Goal: Task Accomplishment & Management: Use online tool/utility

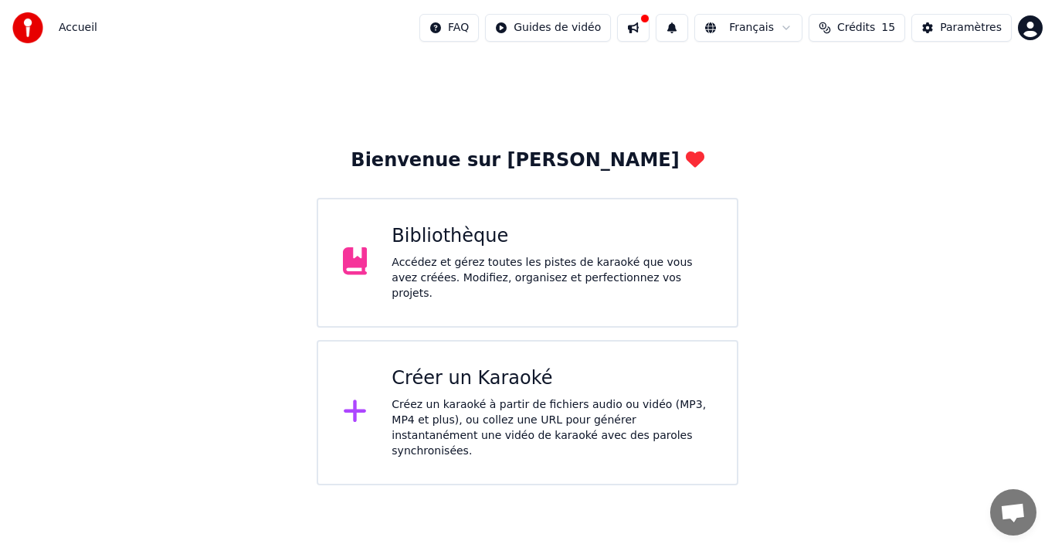
click at [539, 385] on div "Créer un Karaoké Créez un karaoké à partir de fichiers audio ou vidéo (MP3, MP4…" at bounding box center [552, 412] width 321 height 93
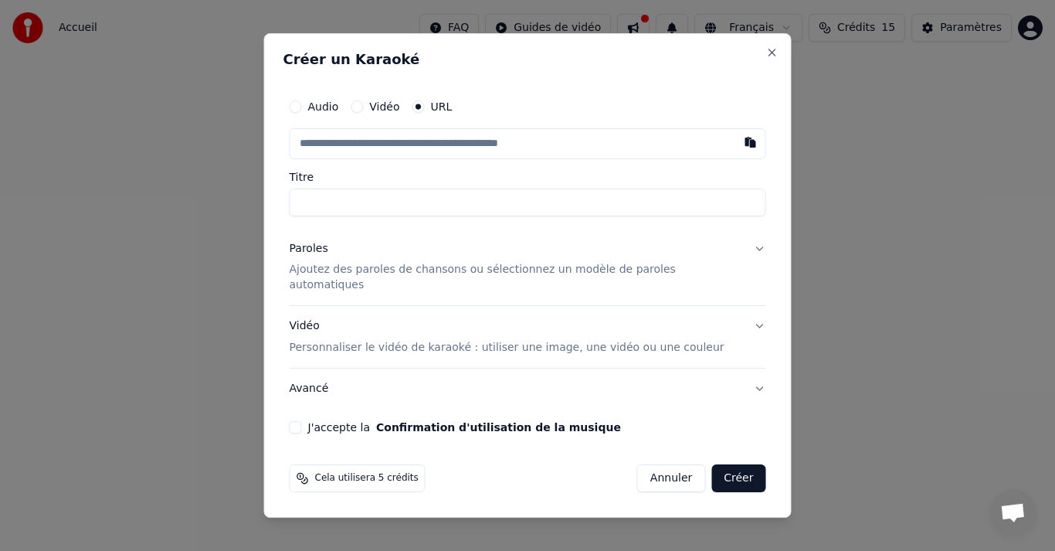
click at [363, 113] on button "Vidéo" at bounding box center [357, 106] width 12 height 12
click at [345, 155] on div "Choisir un fichier" at bounding box center [349, 144] width 116 height 28
type input "**********"
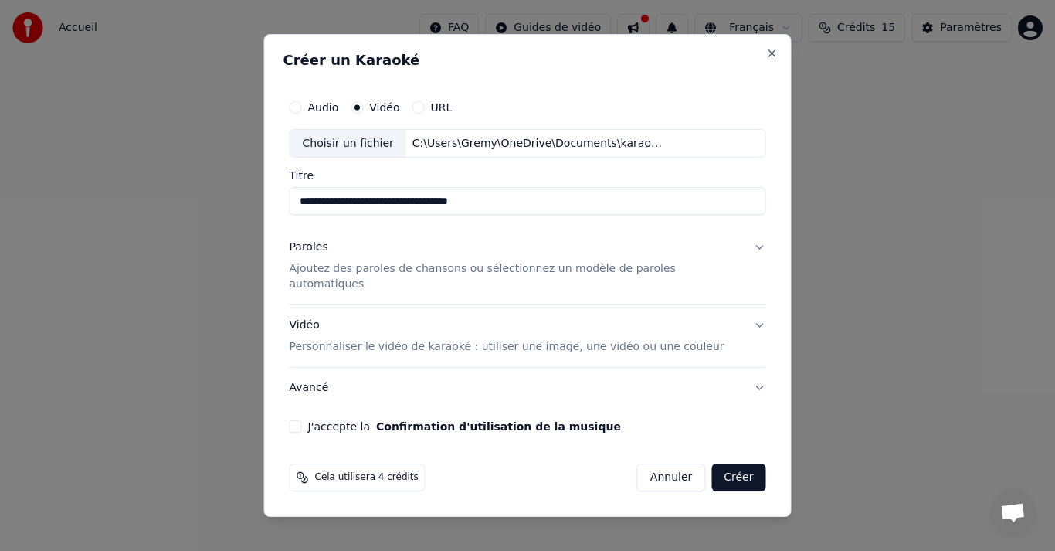
click at [358, 277] on p "Ajoutez des paroles de chansons ou sélectionnez un modèle de paroles automatiqu…" at bounding box center [516, 277] width 452 height 31
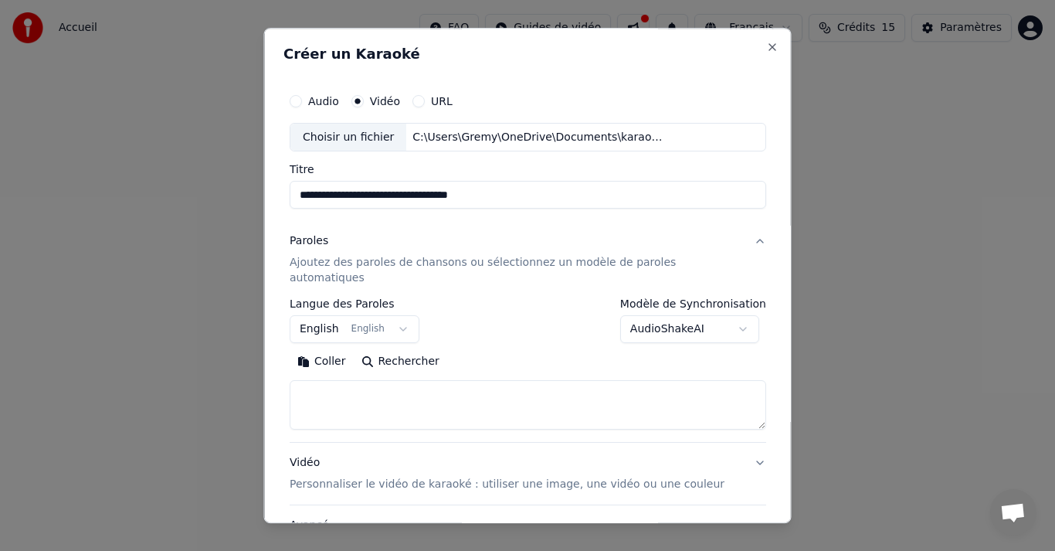
click at [406, 316] on button "English English" at bounding box center [355, 330] width 130 height 28
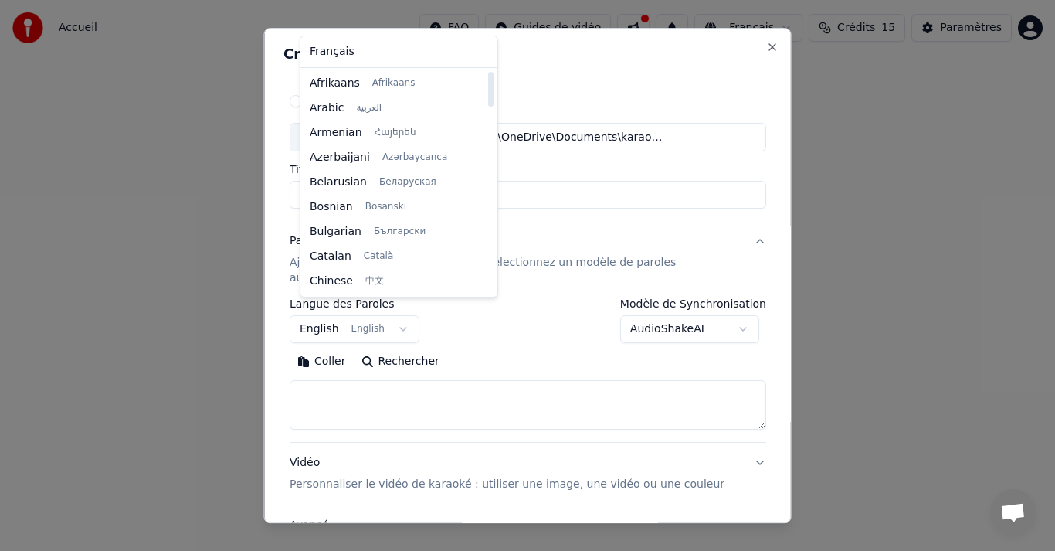
select select "**"
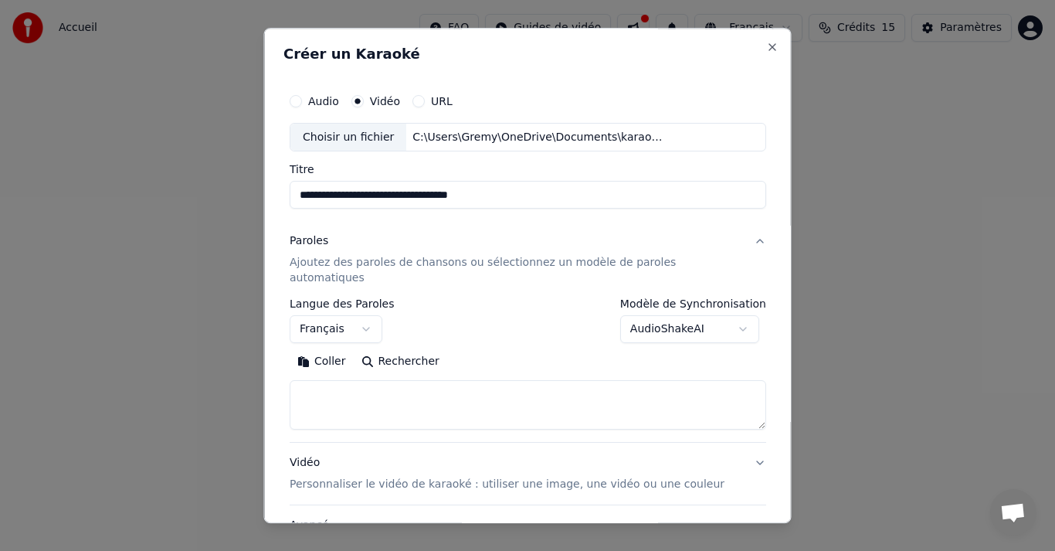
click at [362, 381] on textarea at bounding box center [528, 405] width 477 height 49
click at [338, 350] on button "Coller" at bounding box center [322, 362] width 64 height 25
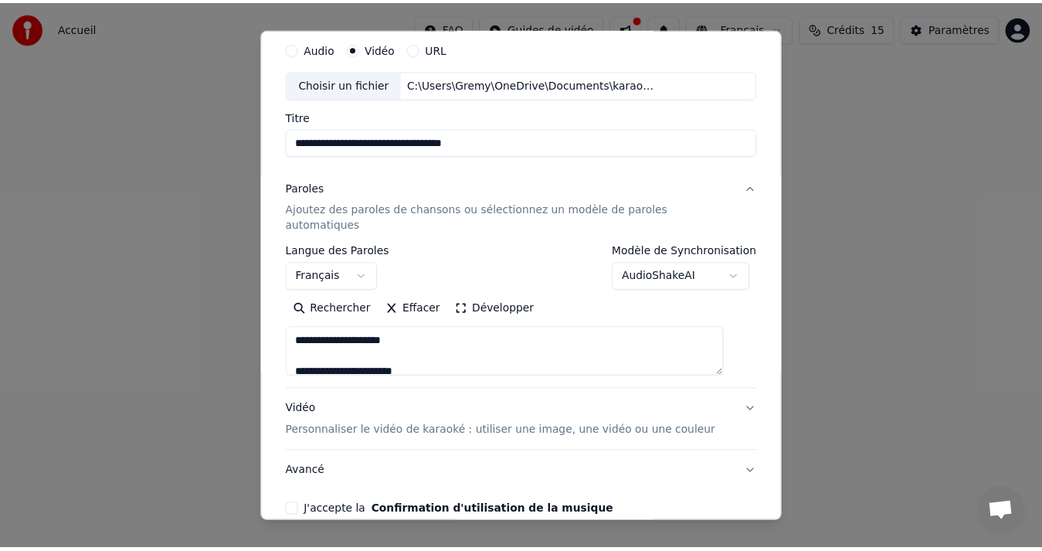
scroll to position [116, 0]
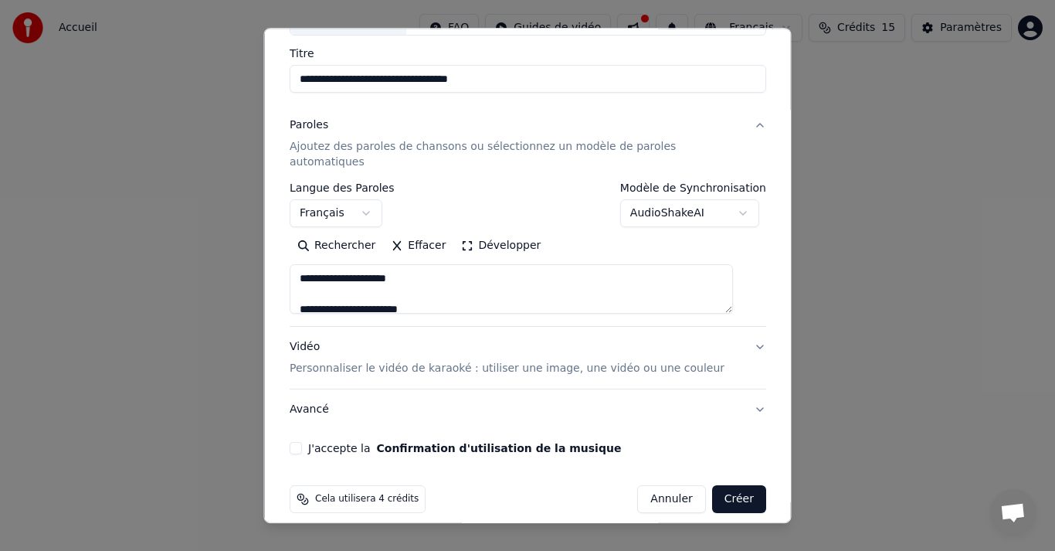
click at [302, 443] on button "J'accepte la Confirmation d'utilisation de la musique" at bounding box center [296, 449] width 12 height 12
click at [724, 486] on button "Créer" at bounding box center [739, 500] width 54 height 28
type textarea "**********"
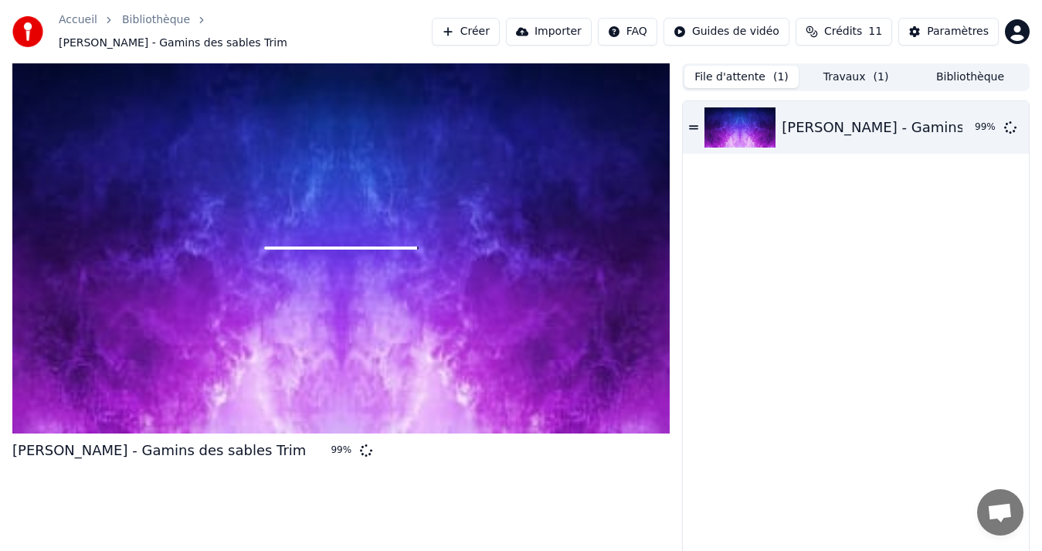
click at [743, 70] on button "File d'attente ( 1 )" at bounding box center [742, 77] width 114 height 22
click at [840, 68] on button "Travaux ( 1 )" at bounding box center [856, 77] width 114 height 22
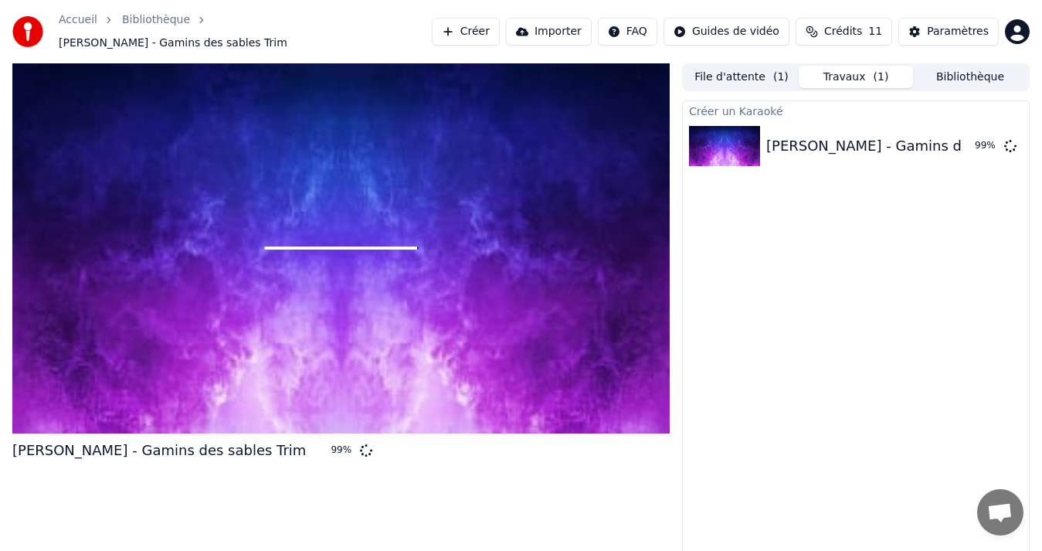
click at [960, 70] on button "Bibliothèque" at bounding box center [970, 77] width 114 height 22
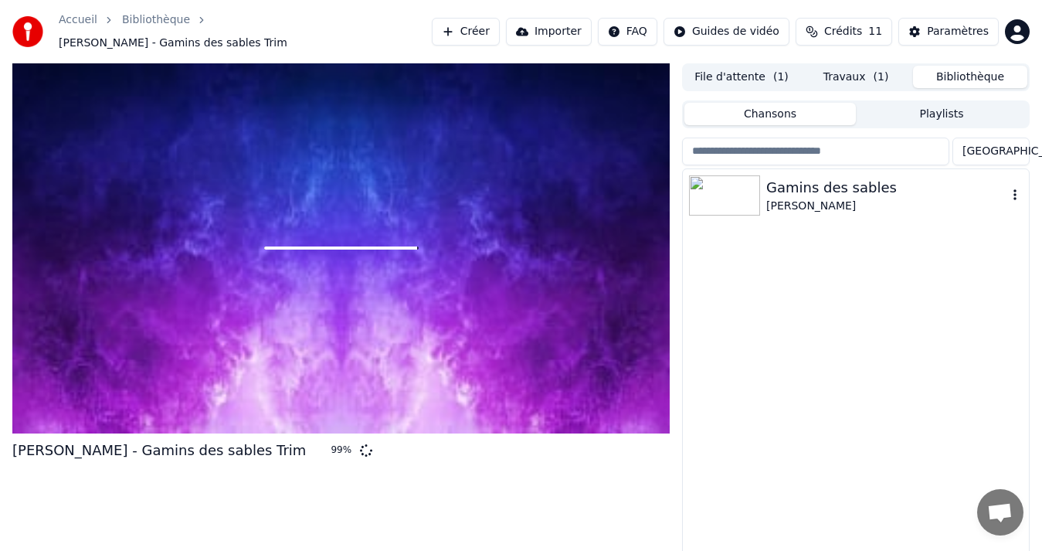
click at [824, 199] on div "[PERSON_NAME]" at bounding box center [887, 206] width 241 height 15
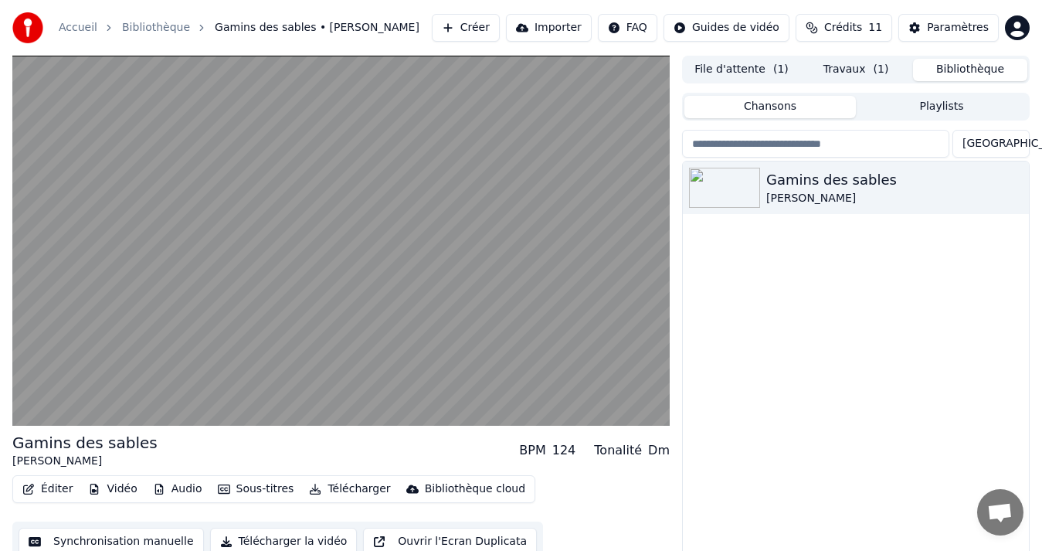
click at [857, 70] on button "Travaux ( 1 )" at bounding box center [856, 70] width 114 height 22
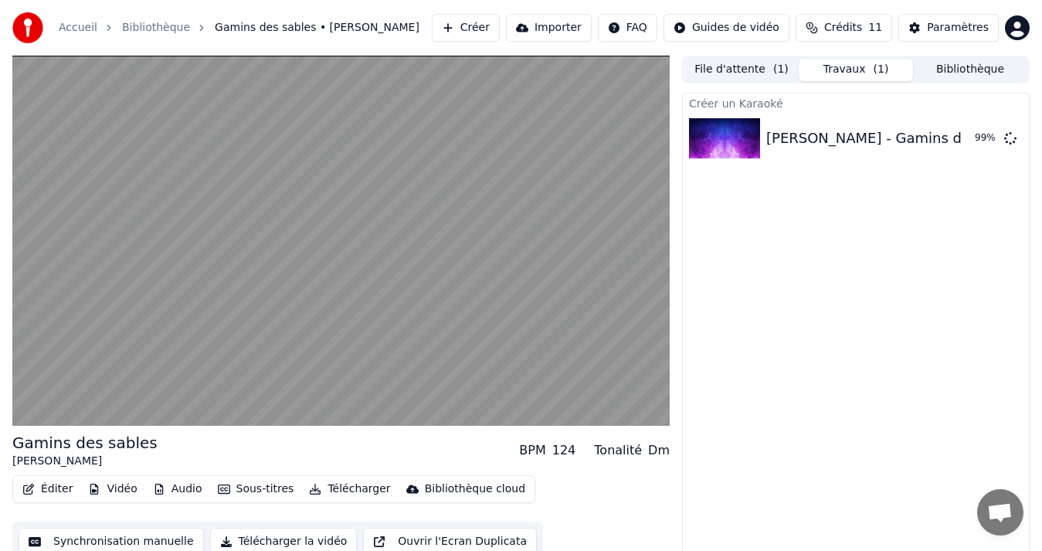
click at [736, 67] on button "File d'attente ( 1 )" at bounding box center [742, 70] width 114 height 22
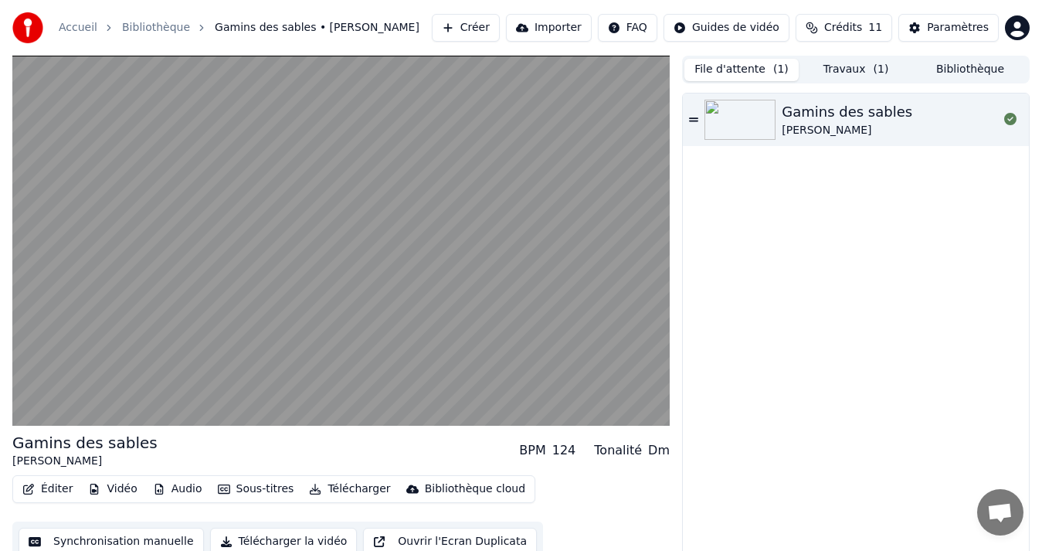
click at [974, 69] on button "Bibliothèque" at bounding box center [970, 70] width 114 height 22
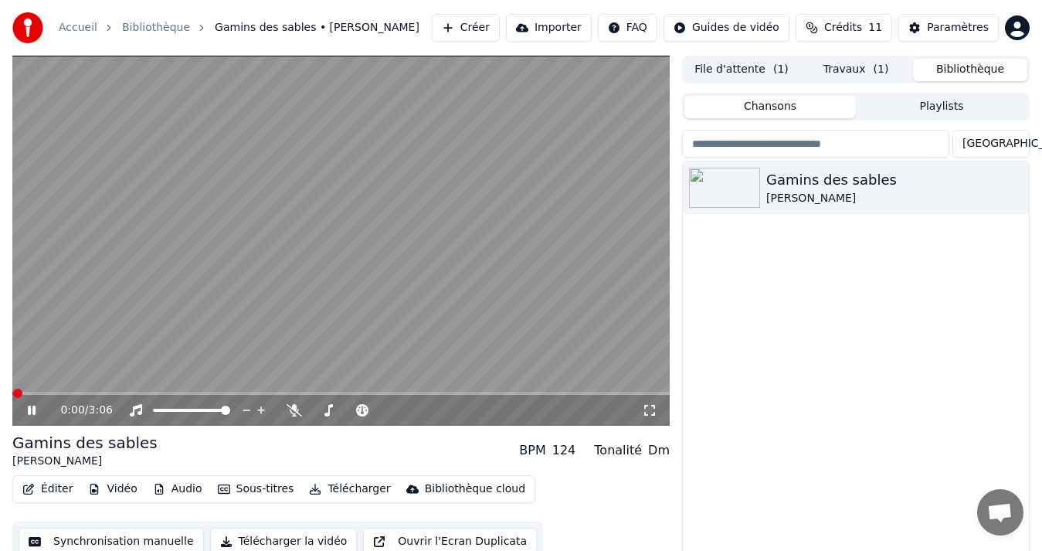
click at [32, 413] on icon at bounding box center [43, 410] width 36 height 12
click at [856, 70] on button "Travaux ( 1 )" at bounding box center [856, 70] width 114 height 22
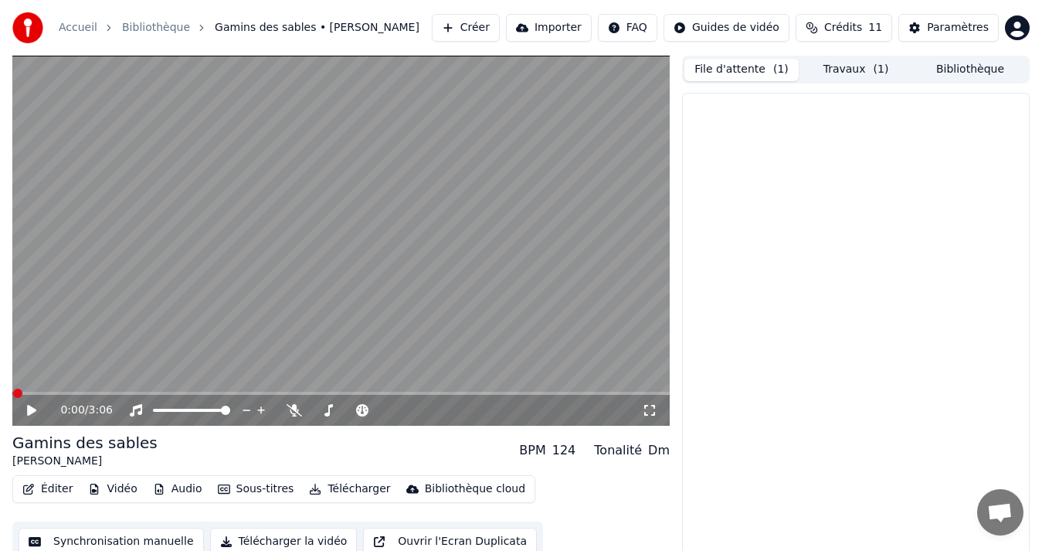
click at [756, 67] on button "File d'attente ( 1 )" at bounding box center [742, 70] width 114 height 22
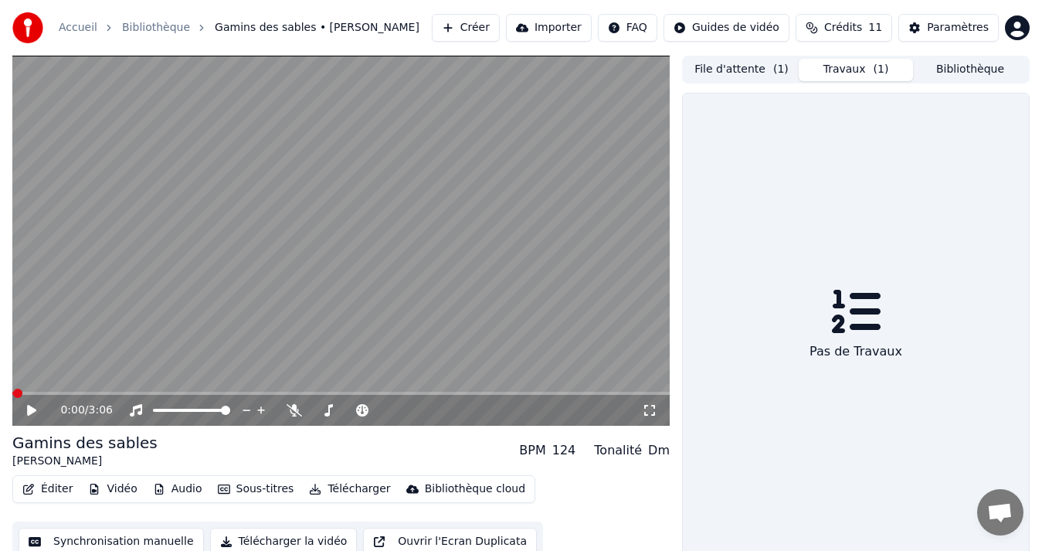
click at [861, 66] on button "Travaux ( 1 )" at bounding box center [856, 70] width 114 height 22
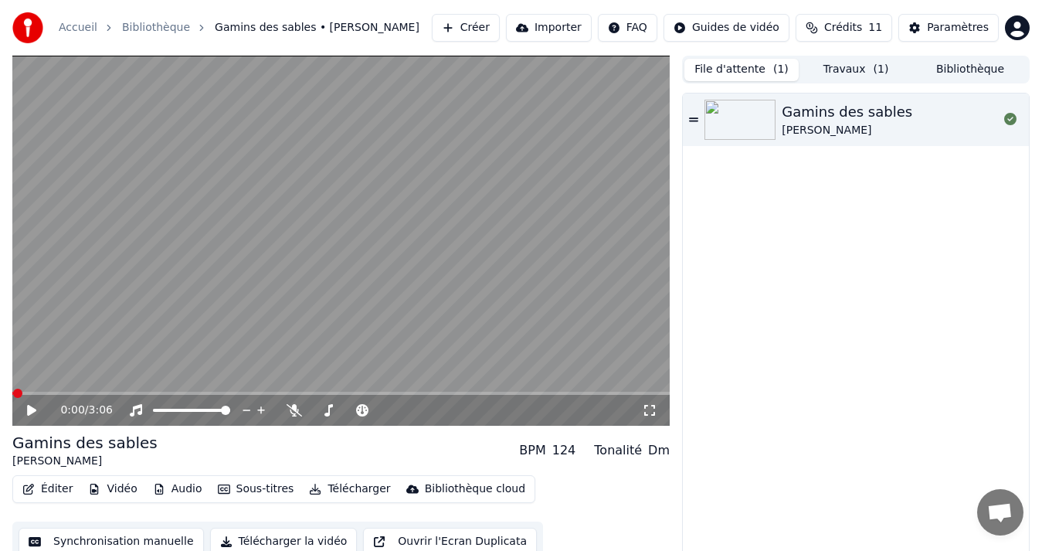
click at [771, 70] on button "File d'attente ( 1 )" at bounding box center [742, 70] width 114 height 22
click at [744, 68] on button "File d'attente ( 1 )" at bounding box center [742, 70] width 114 height 22
click at [820, 130] on div "[PERSON_NAME]" at bounding box center [847, 130] width 131 height 15
click at [31, 414] on icon at bounding box center [43, 410] width 36 height 12
click at [848, 73] on button "Travaux ( 1 )" at bounding box center [856, 70] width 114 height 22
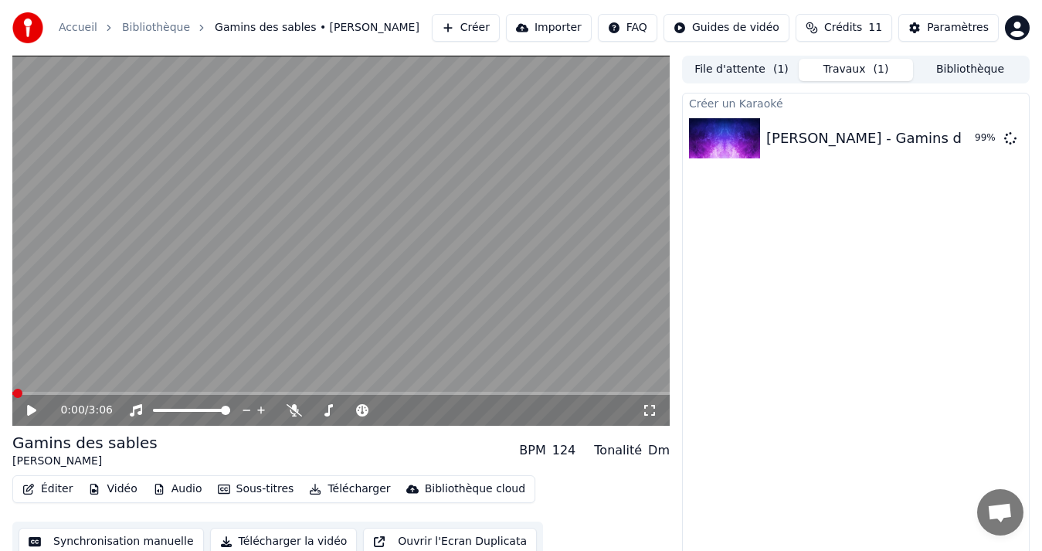
click at [977, 70] on button "Bibliothèque" at bounding box center [970, 70] width 114 height 22
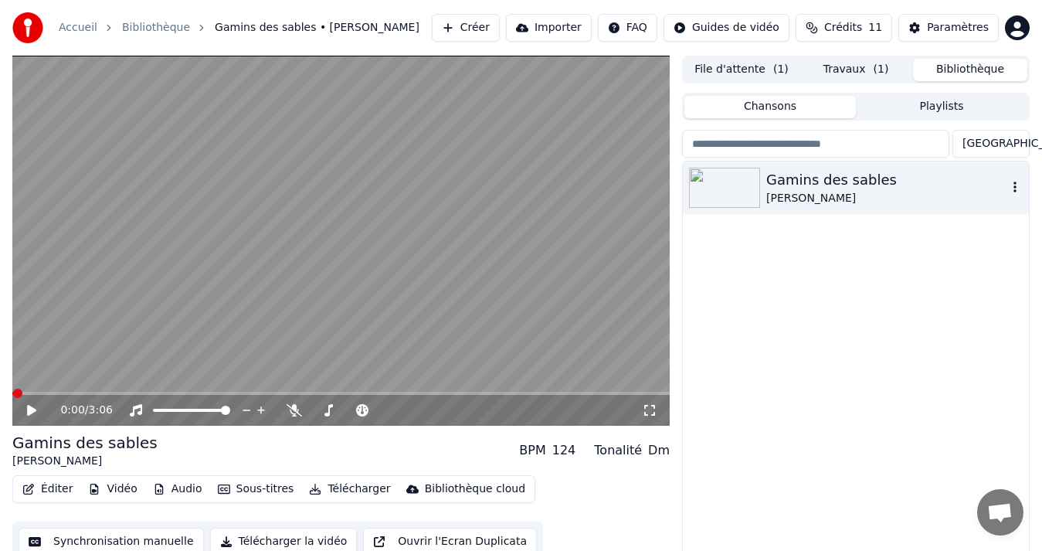
click at [1013, 188] on icon "button" at bounding box center [1015, 187] width 15 height 12
click at [1016, 25] on html "Accueil Bibliothèque Gamins des sables • [PERSON_NAME] Créer Importer FAQ Guide…" at bounding box center [521, 275] width 1042 height 551
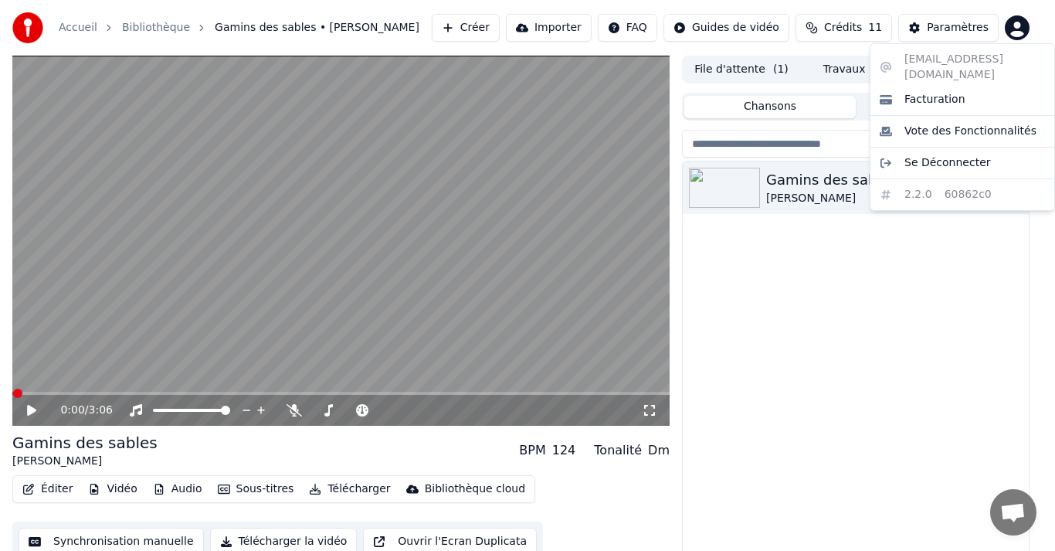
click at [885, 318] on html "Accueil Bibliothèque Gamins des sables • [PERSON_NAME] Créer Importer FAQ Guide…" at bounding box center [527, 275] width 1055 height 551
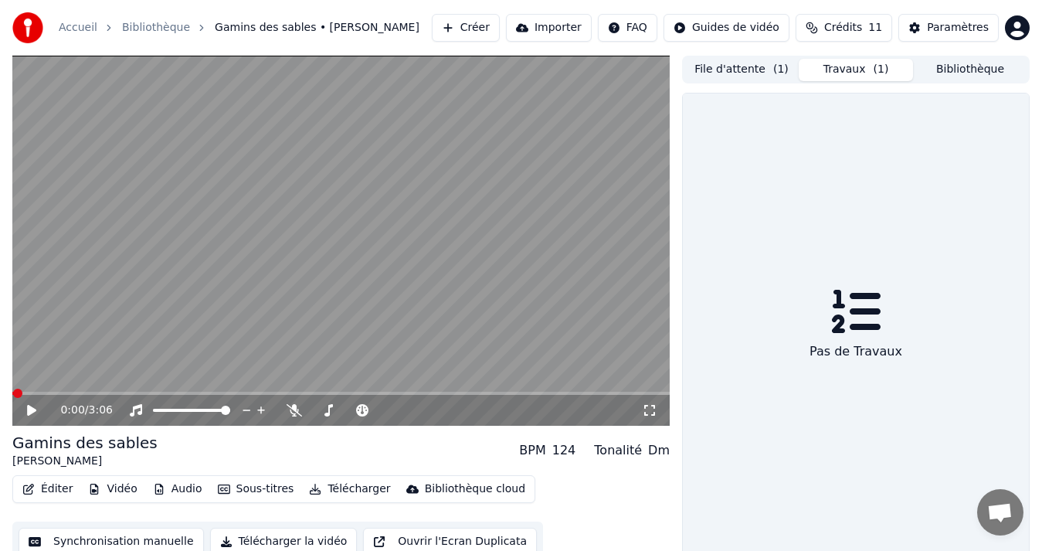
click at [841, 67] on button "Travaux ( 1 )" at bounding box center [856, 70] width 114 height 22
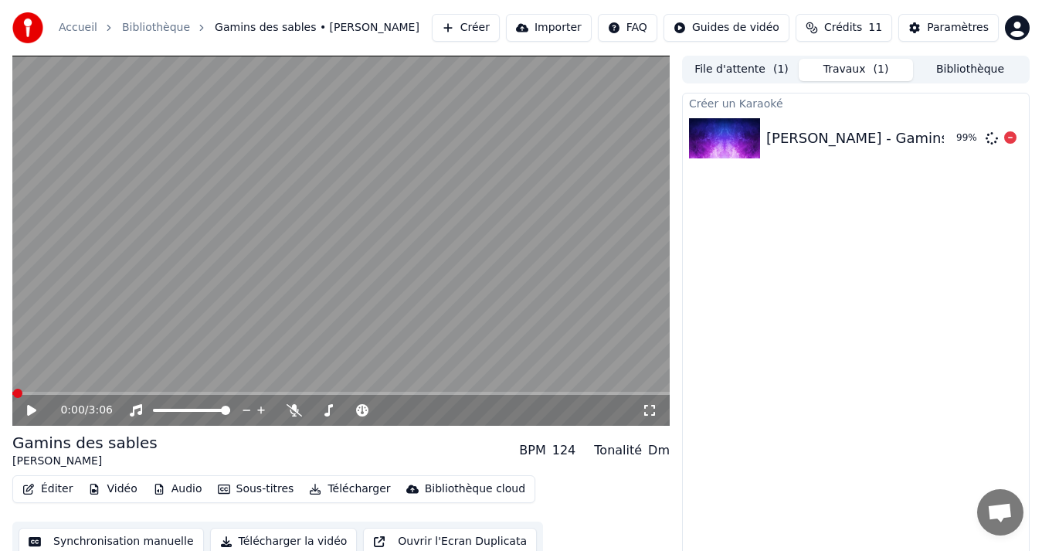
click at [862, 143] on div "[PERSON_NAME] - Gamins des sables Trim" at bounding box center [914, 138] width 294 height 22
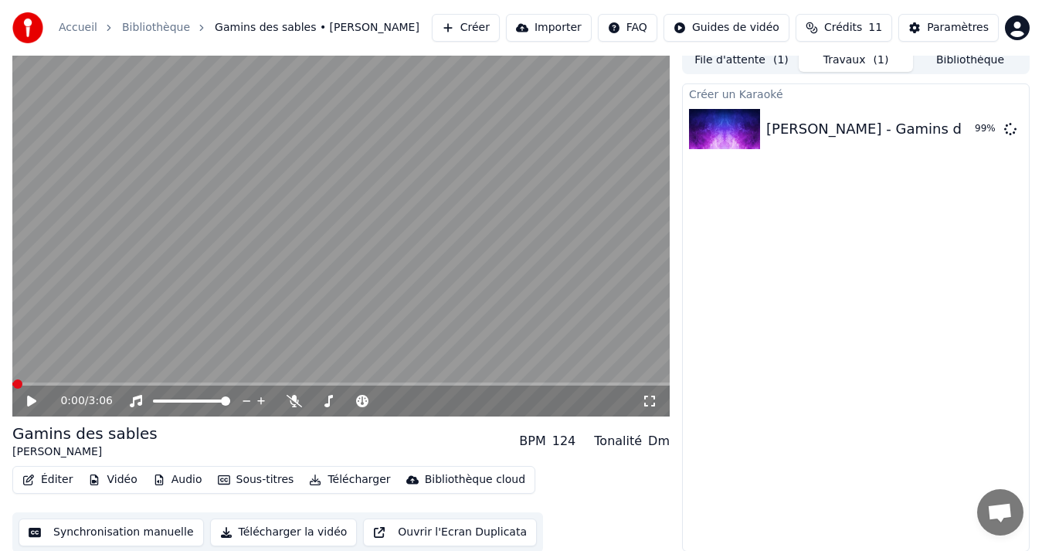
scroll to position [11, 0]
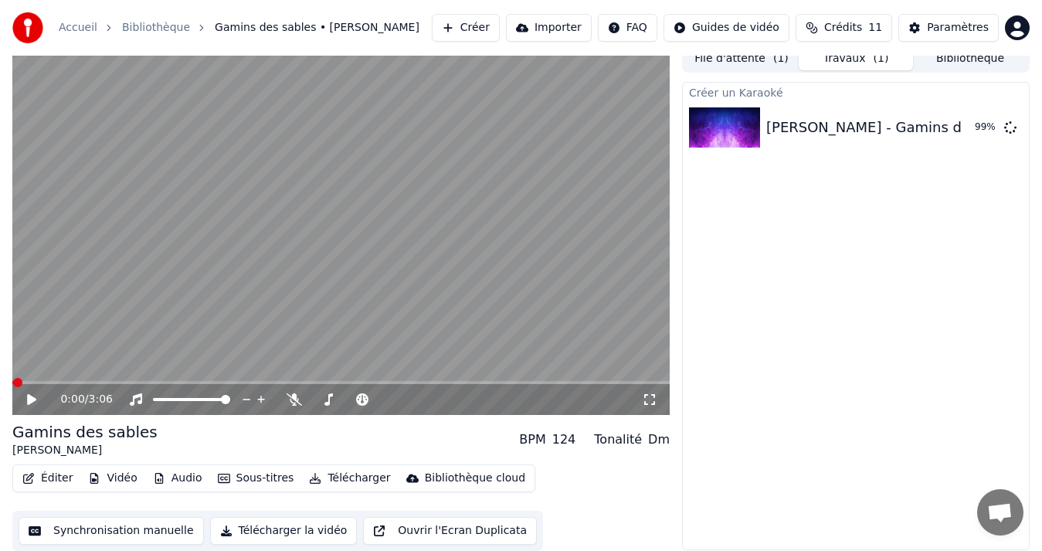
click at [749, 56] on button "File d'attente ( 1 )" at bounding box center [742, 59] width 114 height 22
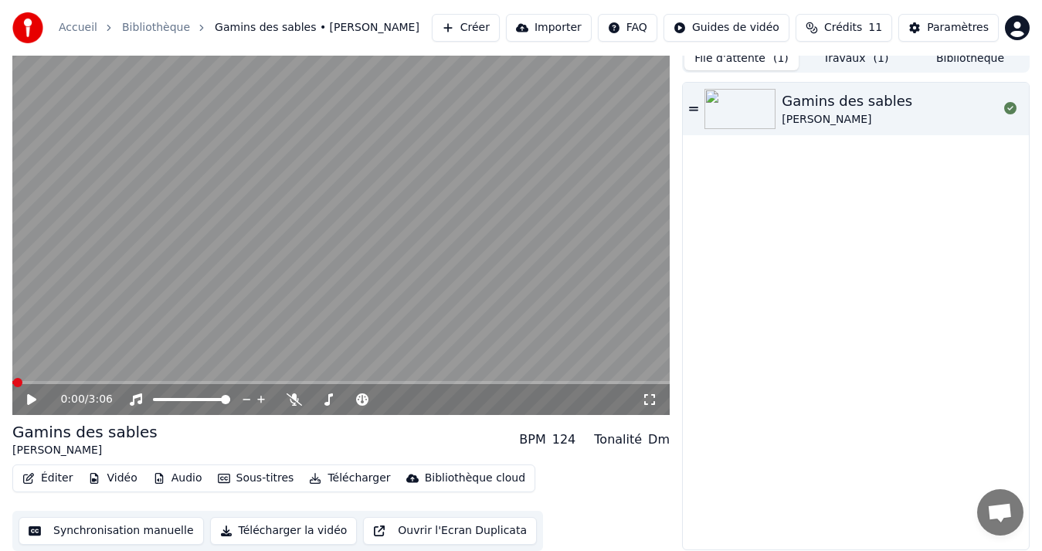
click at [837, 59] on button "Travaux ( 1 )" at bounding box center [856, 59] width 114 height 22
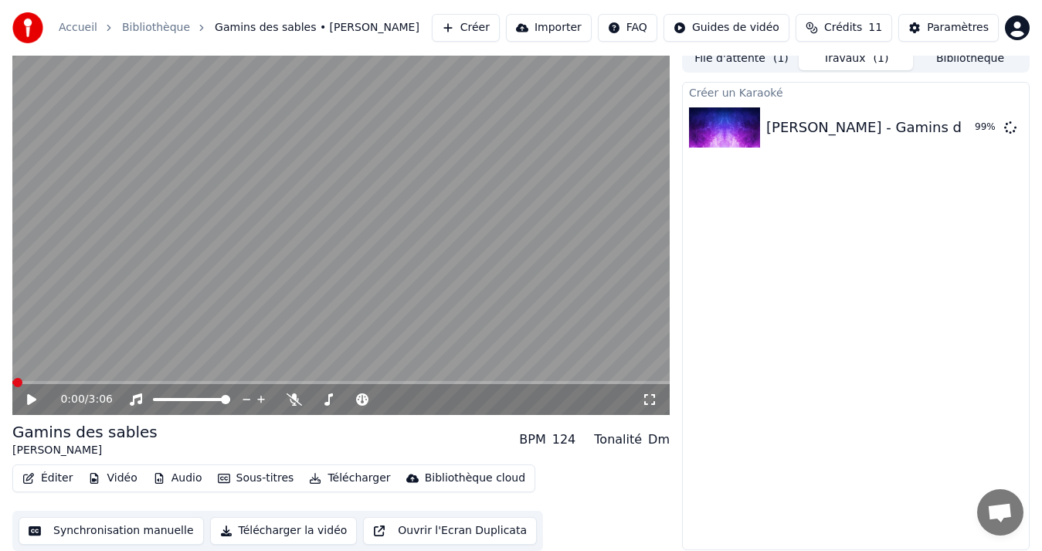
click at [257, 529] on button "Télécharger la vidéo" at bounding box center [284, 531] width 148 height 28
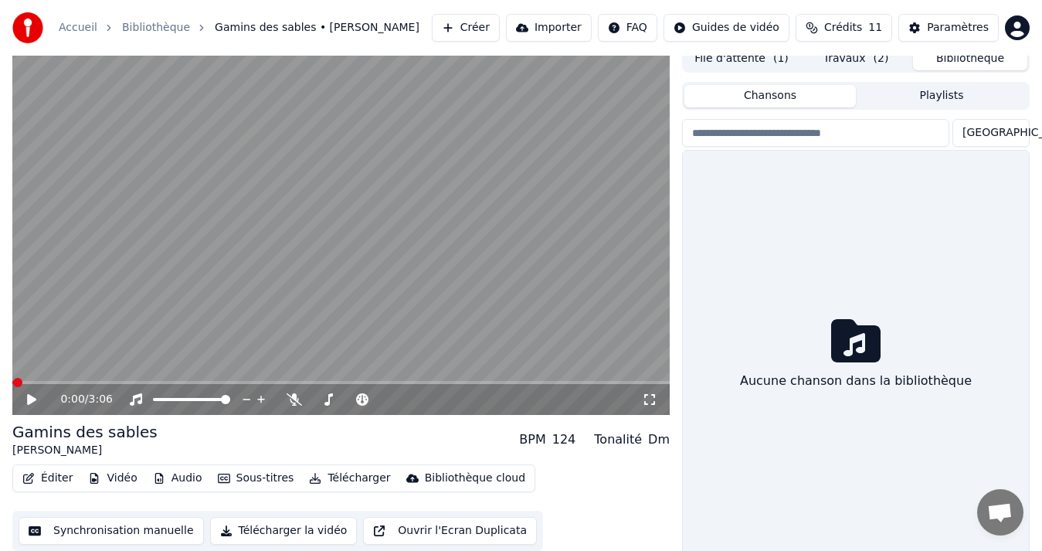
click at [966, 62] on button "Bibliothèque" at bounding box center [970, 59] width 114 height 22
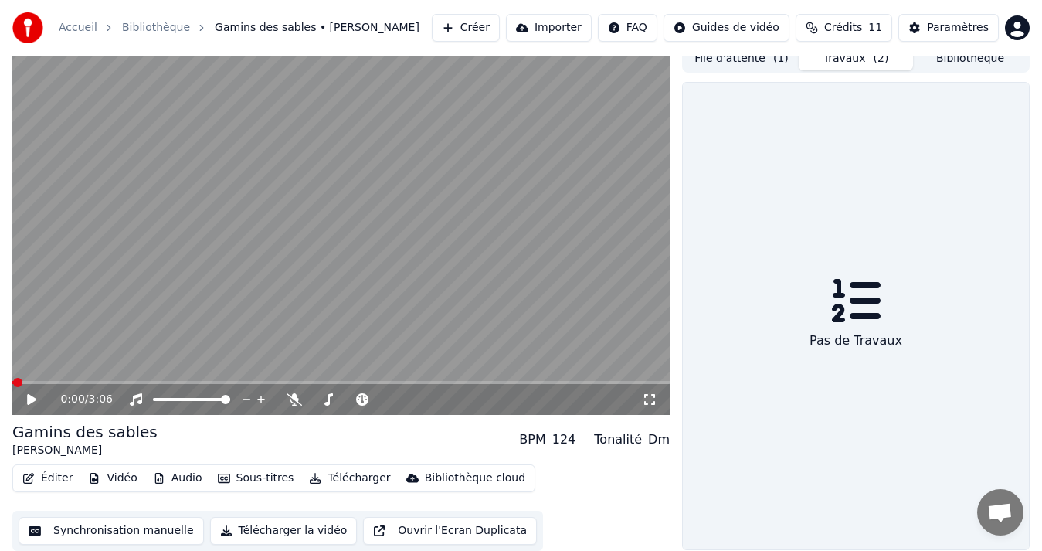
click at [855, 60] on button "Travaux ( 2 )" at bounding box center [856, 59] width 114 height 22
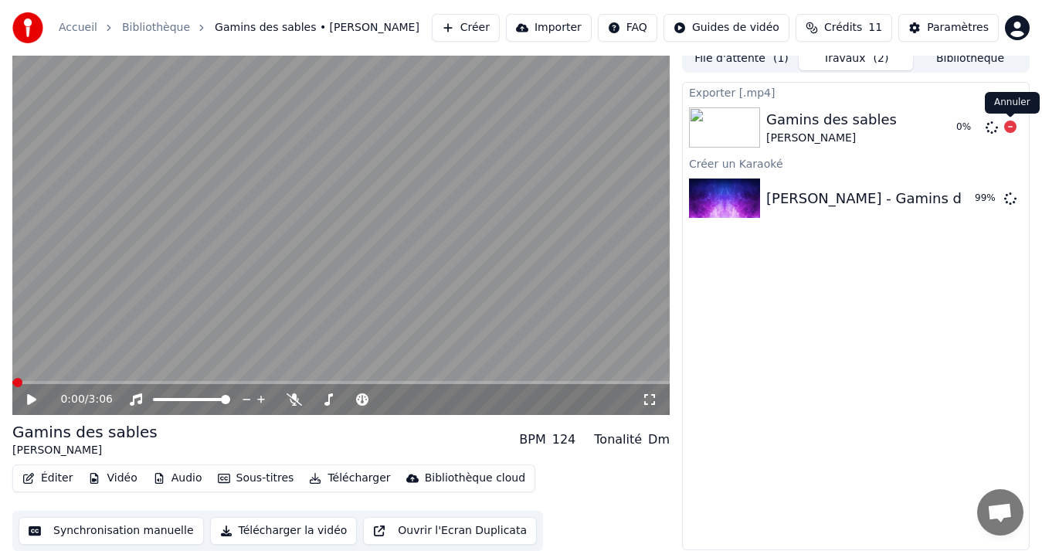
click at [1011, 125] on icon at bounding box center [1010, 127] width 12 height 12
click at [1009, 128] on icon at bounding box center [1010, 127] width 12 height 12
click at [1009, 129] on icon at bounding box center [1010, 127] width 12 height 12
click at [1009, 125] on icon at bounding box center [1010, 127] width 12 height 12
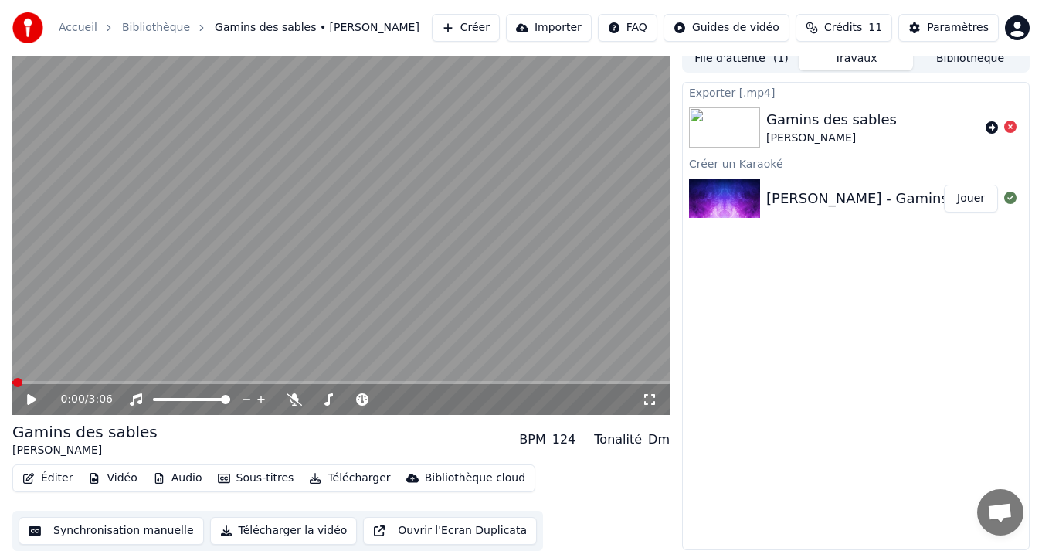
click at [969, 200] on button "Jouer" at bounding box center [971, 199] width 54 height 28
click at [275, 535] on button "Télécharger la vidéo" at bounding box center [284, 531] width 148 height 28
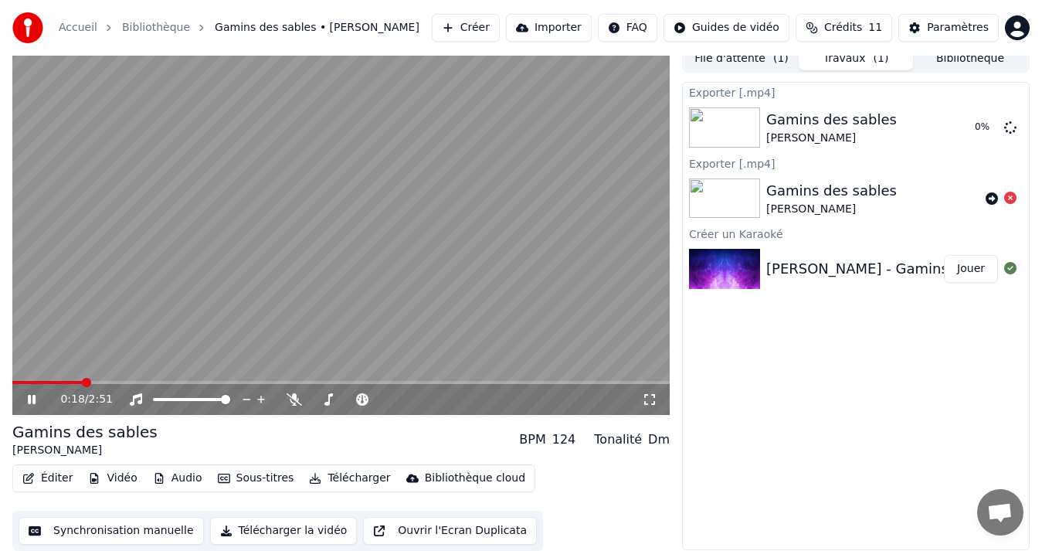
click at [243, 197] on video at bounding box center [341, 230] width 658 height 370
